Goal: Transaction & Acquisition: Purchase product/service

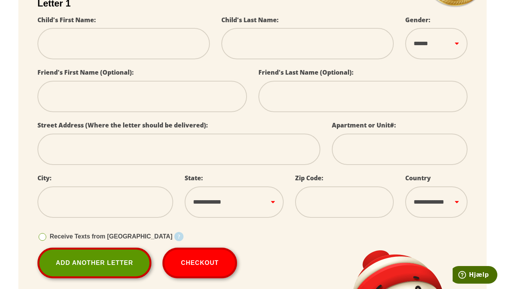
click at [161, 53] on input "text" at bounding box center [123, 43] width 173 height 31
select select
click at [277, 50] on input "text" at bounding box center [308, 43] width 173 height 31
select select
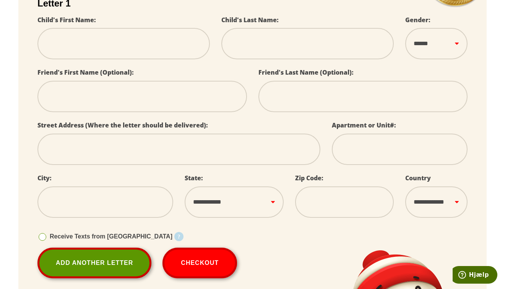
select select
click at [420, 52] on select "****** *** ****" at bounding box center [437, 43] width 62 height 31
select select
click at [227, 99] on input "text" at bounding box center [141, 96] width 209 height 31
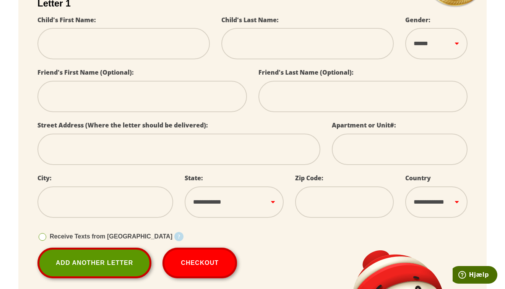
select select
click at [319, 98] on input "text" at bounding box center [363, 96] width 209 height 31
select select
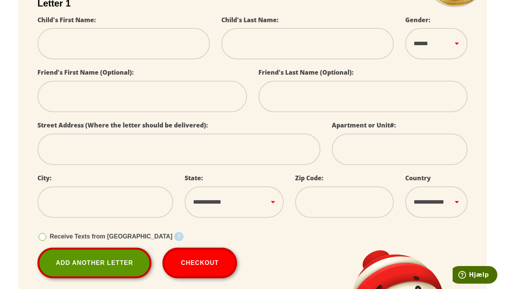
click at [204, 151] on input "text" at bounding box center [178, 149] width 283 height 31
select select
click at [395, 144] on input "text" at bounding box center [400, 149] width 136 height 31
select select
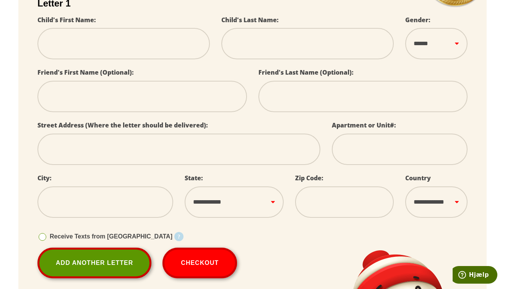
select select
click at [142, 192] on input "text" at bounding box center [105, 201] width 136 height 31
select select
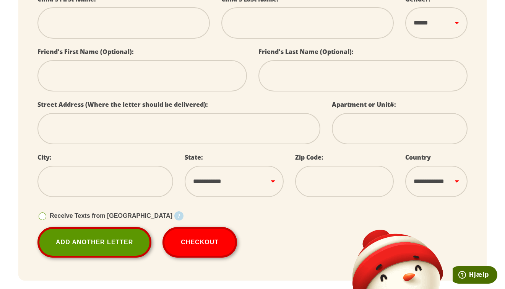
scroll to position [230, 0]
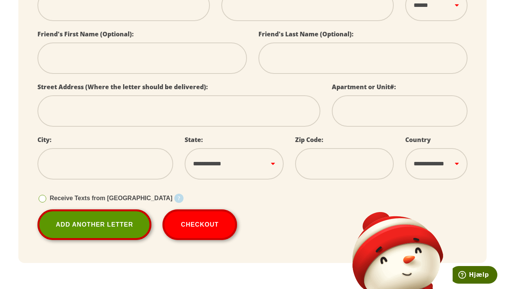
click at [225, 152] on select "**********" at bounding box center [234, 163] width 99 height 31
select select
click at [329, 171] on input "tel" at bounding box center [344, 163] width 99 height 31
select select
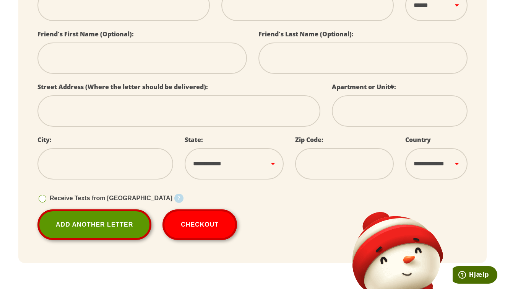
select select
click at [285, 190] on div "Receive Texts from Santa Starting December 1st, your child can receive 25 daily…" at bounding box center [252, 198] width 430 height 22
select select
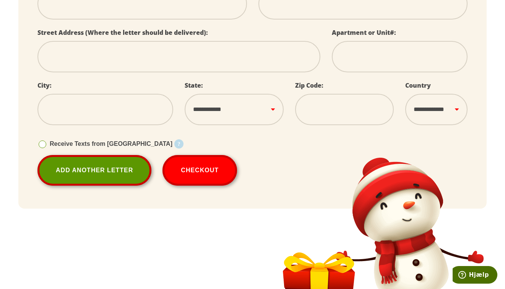
scroll to position [283, 0]
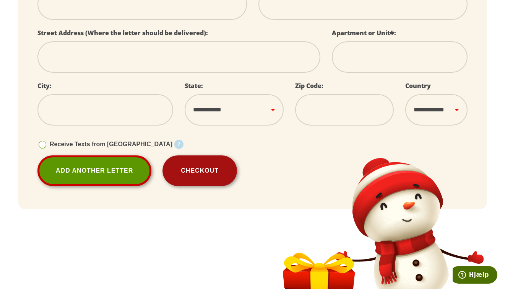
click at [217, 177] on button "Checkout" at bounding box center [200, 170] width 75 height 31
select select
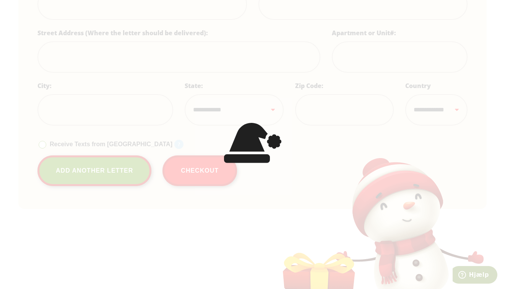
select select
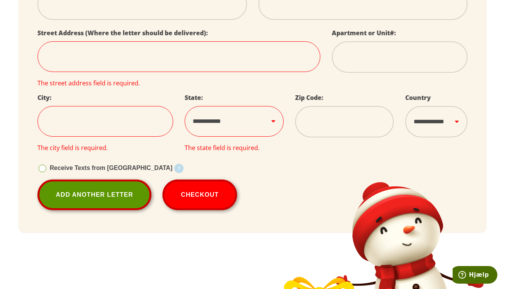
click at [437, 118] on select "**********" at bounding box center [437, 121] width 62 height 31
select select
click at [352, 167] on div "Receive Texts from Santa Starting December 1st, your child can receive 25 daily…" at bounding box center [252, 168] width 430 height 22
select select
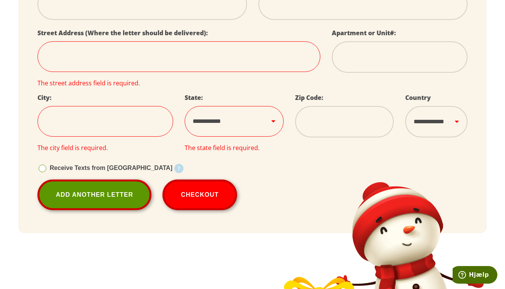
select select
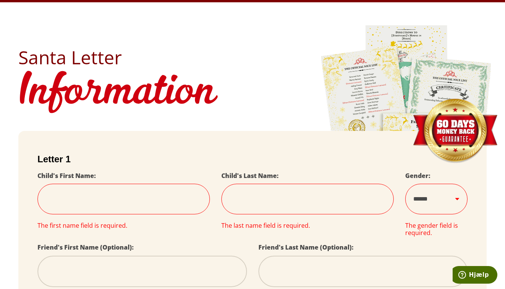
scroll to position [0, 0]
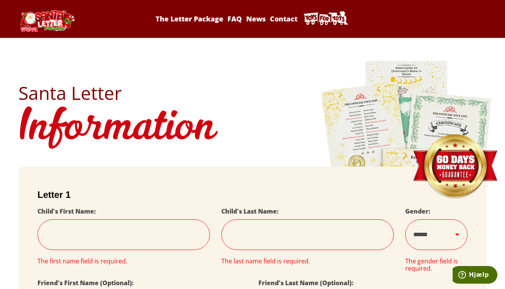
click at [134, 106] on h1 "Information" at bounding box center [252, 128] width 469 height 53
select select
click at [184, 21] on link "The Letter Package" at bounding box center [190, 18] width 70 height 9
select select
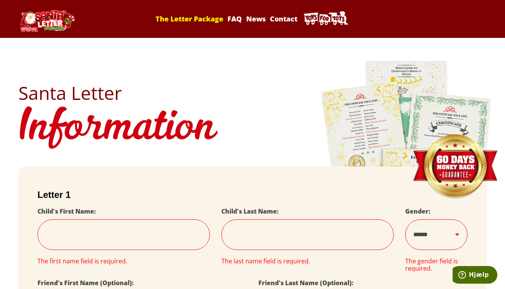
select select
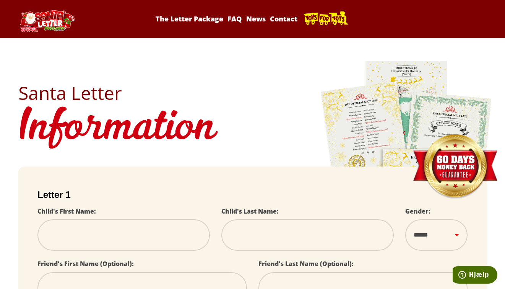
click at [318, 17] on icon at bounding box center [326, 18] width 45 height 14
select select
